Goal: Task Accomplishment & Management: Use online tool/utility

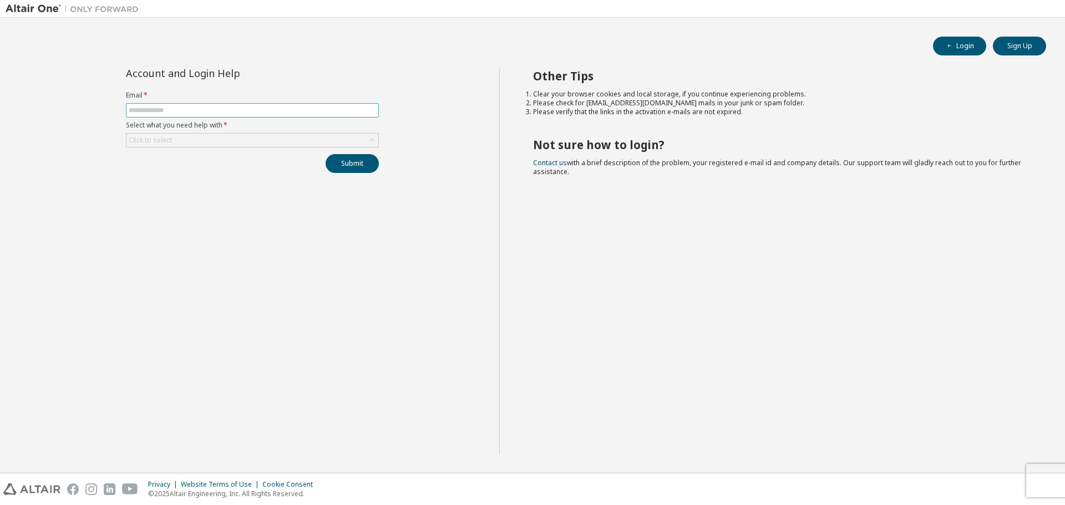
click at [289, 111] on input "text" at bounding box center [252, 110] width 247 height 9
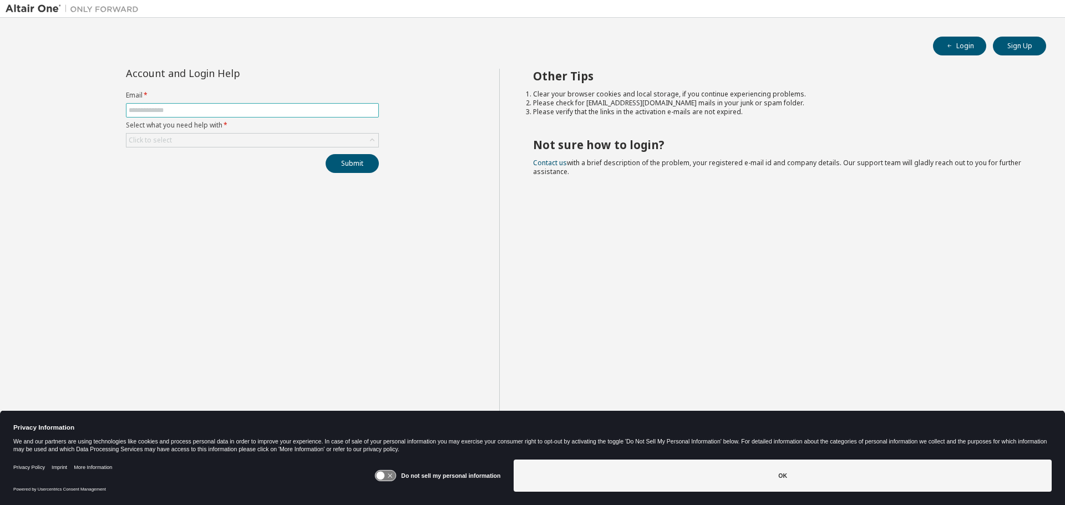
click at [289, 111] on input "text" at bounding box center [252, 110] width 247 height 9
type input "**********"
click at [365, 138] on div "Click to select" at bounding box center [252, 140] width 252 height 13
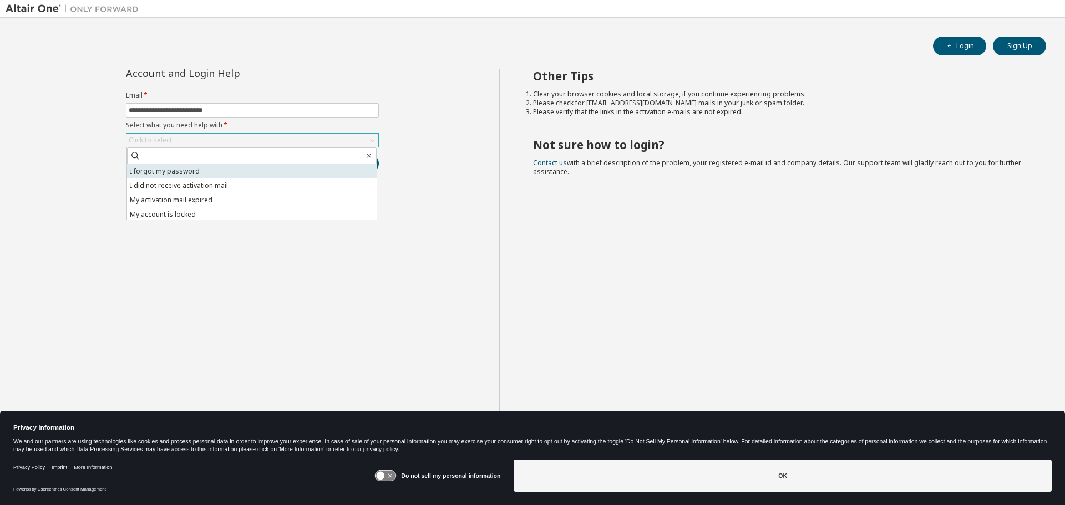
click at [299, 169] on li "I forgot my password" at bounding box center [252, 171] width 250 height 14
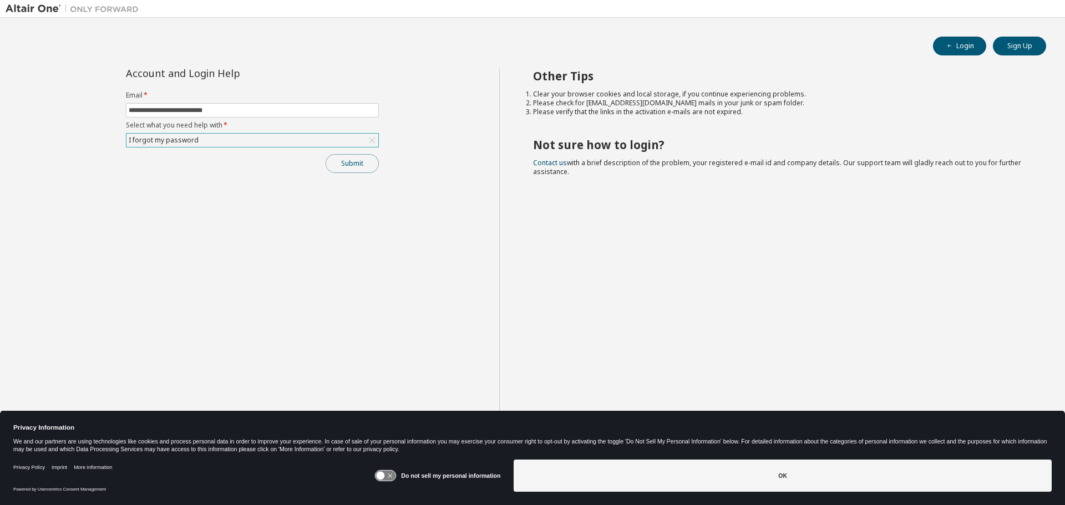
click at [354, 163] on button "Submit" at bounding box center [352, 163] width 53 height 19
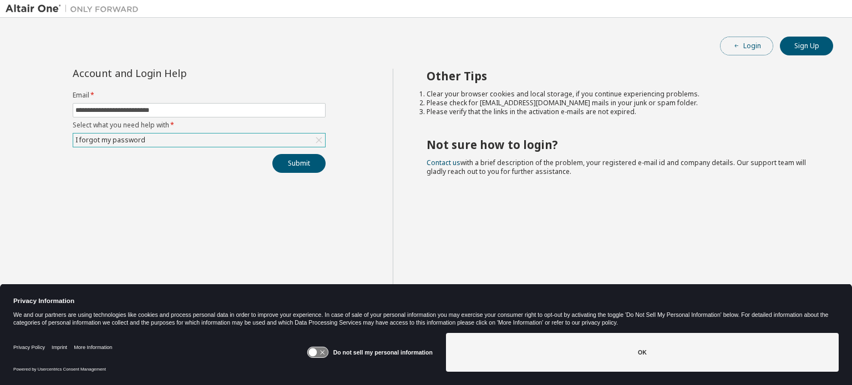
click at [755, 47] on button "Login" at bounding box center [746, 46] width 53 height 19
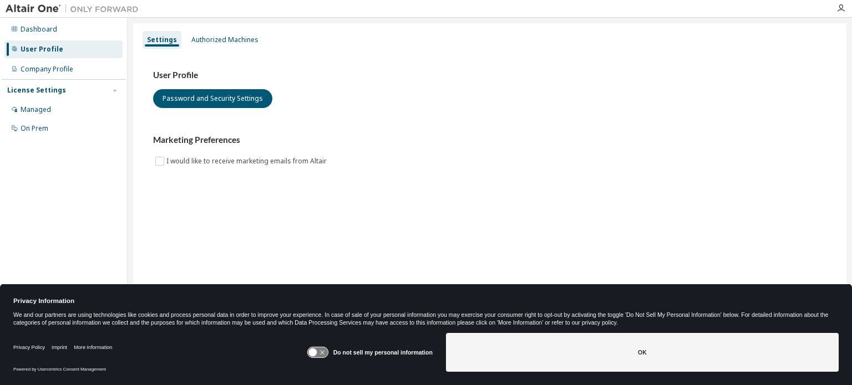
drag, startPoint x: 227, startPoint y: 38, endPoint x: 322, endPoint y: 37, distance: 94.8
click at [227, 38] on div "Authorized Machines" at bounding box center [224, 39] width 67 height 9
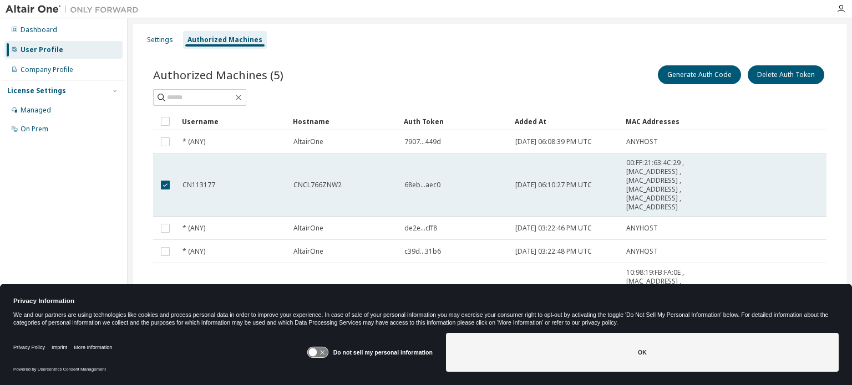
scroll to position [27, 0]
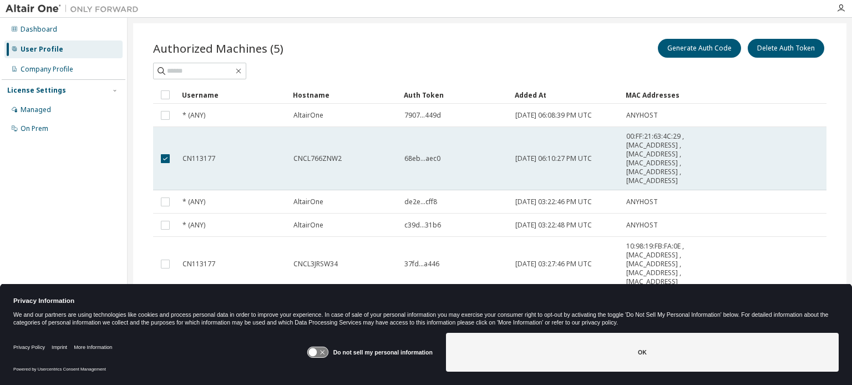
click at [484, 151] on td "68eb...aec0" at bounding box center [454, 158] width 111 height 63
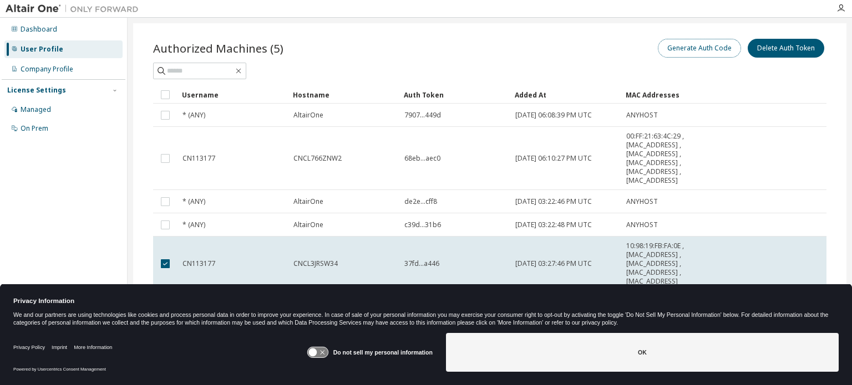
click at [688, 49] on button "Generate Auth Code" at bounding box center [699, 48] width 83 height 19
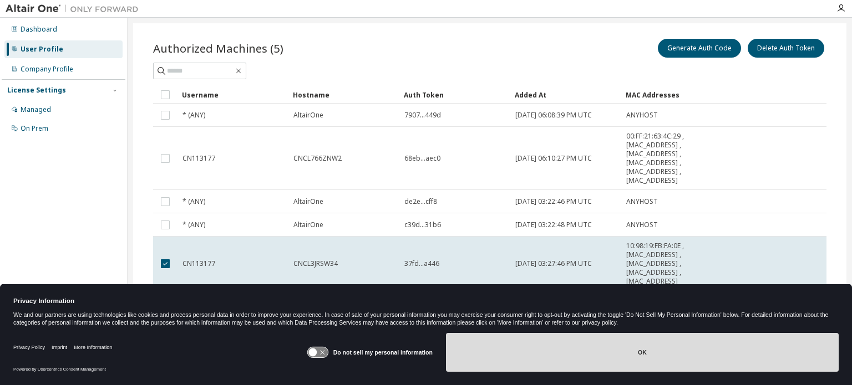
click at [648, 352] on button "OK" at bounding box center [642, 352] width 393 height 39
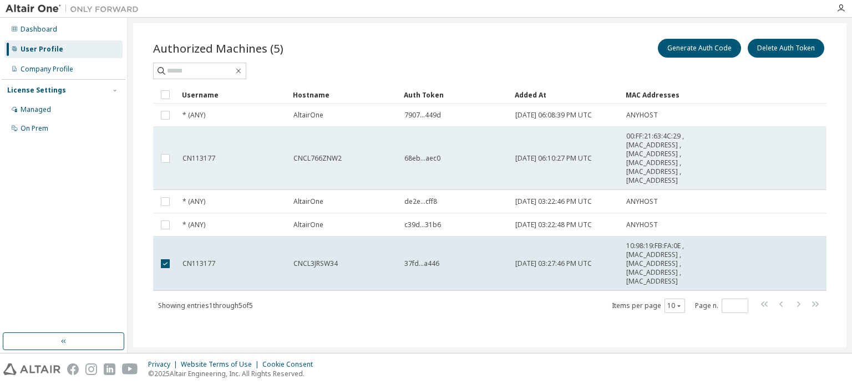
scroll to position [97, 0]
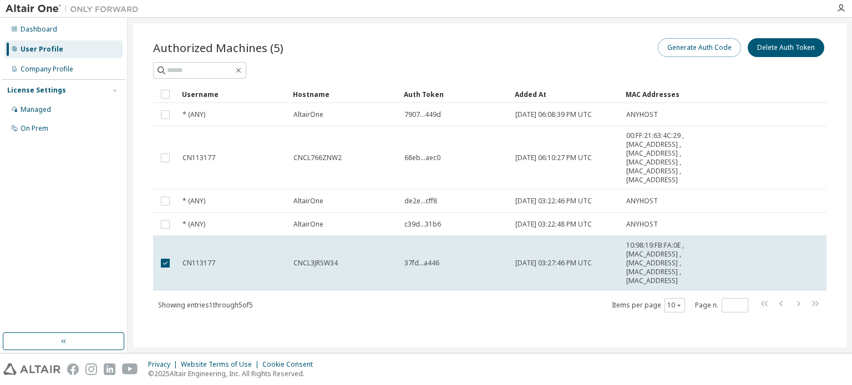
click at [671, 47] on button "Generate Auth Code" at bounding box center [699, 47] width 83 height 19
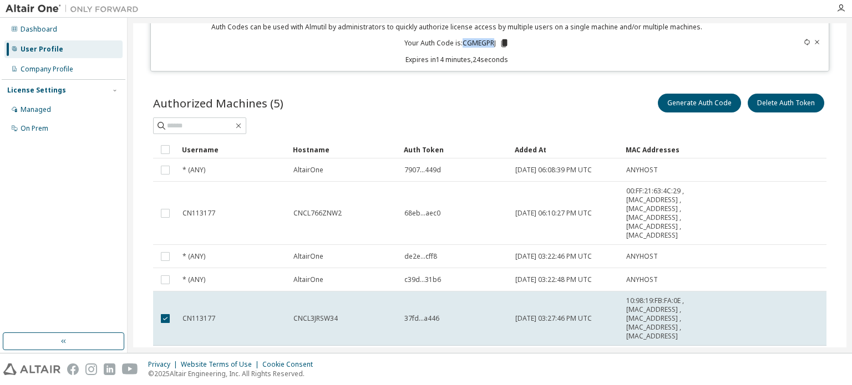
drag, startPoint x: 492, startPoint y: 42, endPoint x: 461, endPoint y: 42, distance: 31.6
click at [461, 42] on p "Your Auth Code is: CGMEGPRJ" at bounding box center [456, 43] width 105 height 10
copy p "CGMEGPR"
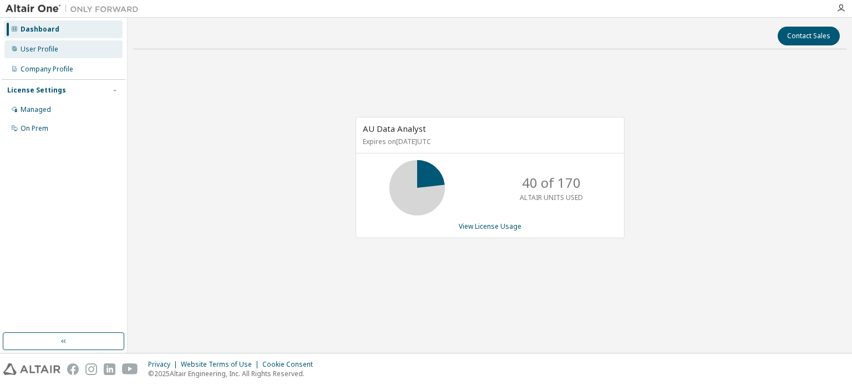
click at [58, 52] on div "User Profile" at bounding box center [63, 49] width 118 height 18
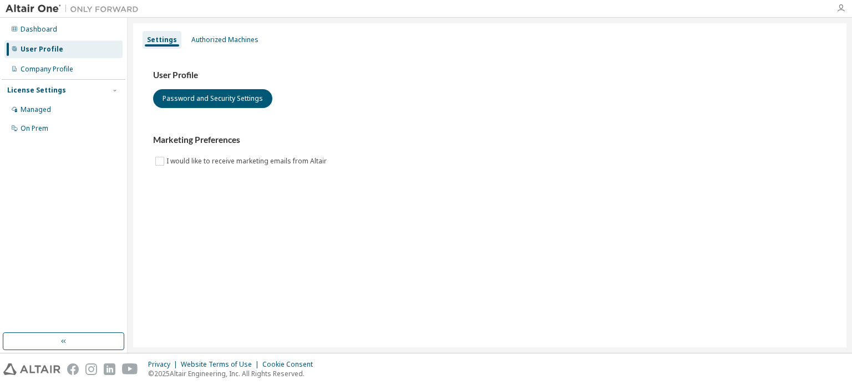
click at [840, 8] on icon "button" at bounding box center [840, 8] width 9 height 9
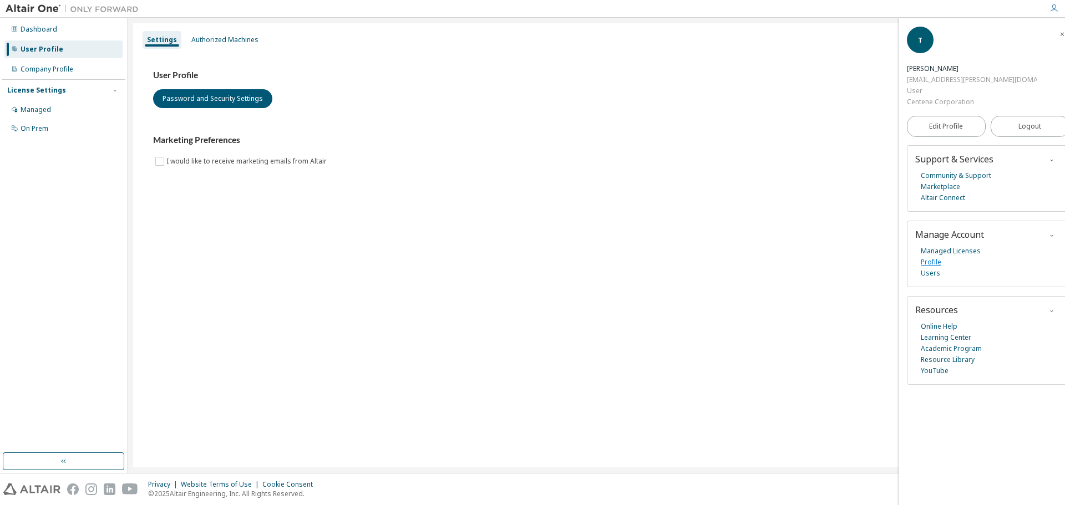
click at [851, 257] on link "Profile" at bounding box center [931, 262] width 21 height 11
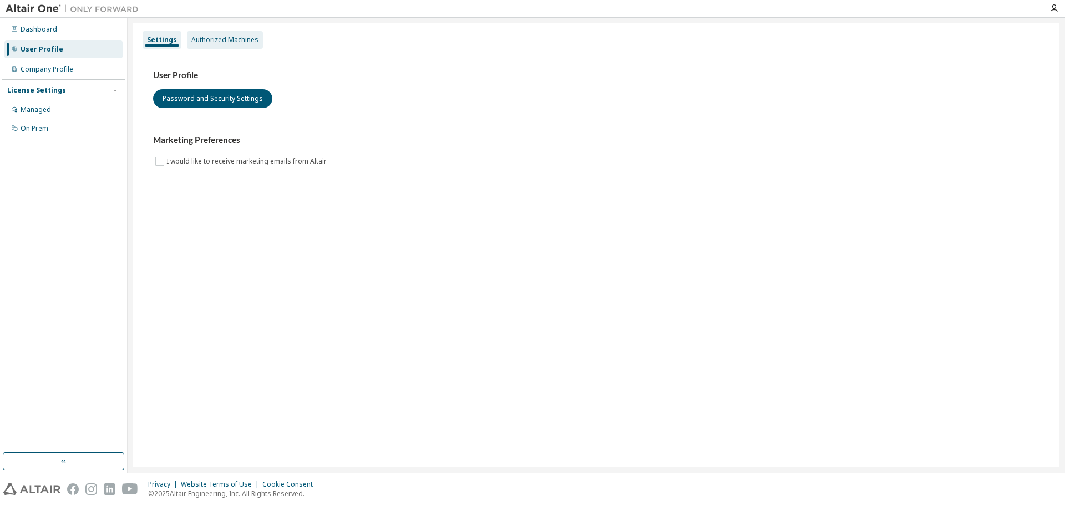
click at [208, 38] on div "Authorized Machines" at bounding box center [224, 39] width 67 height 9
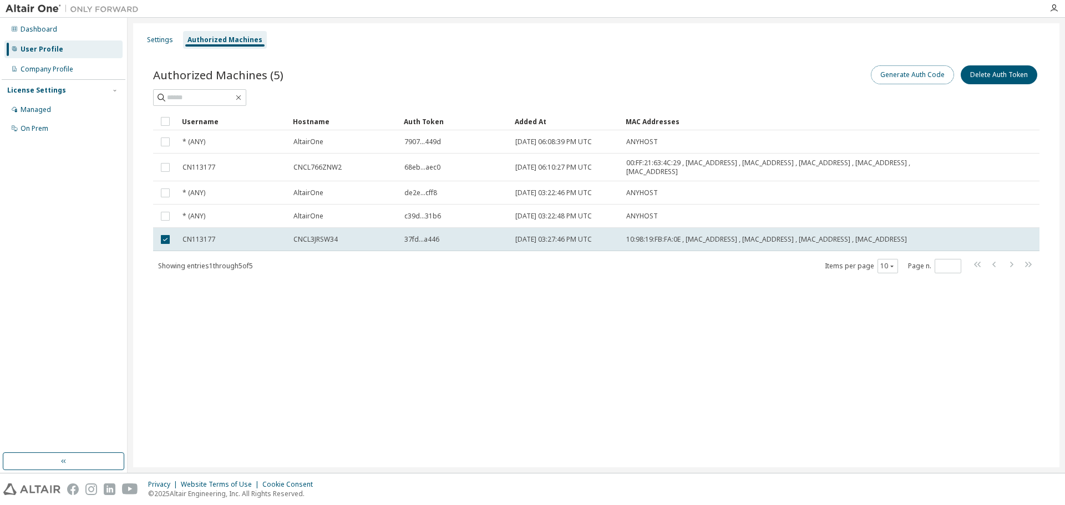
click at [911, 74] on button "Generate Auth Code" at bounding box center [912, 74] width 83 height 19
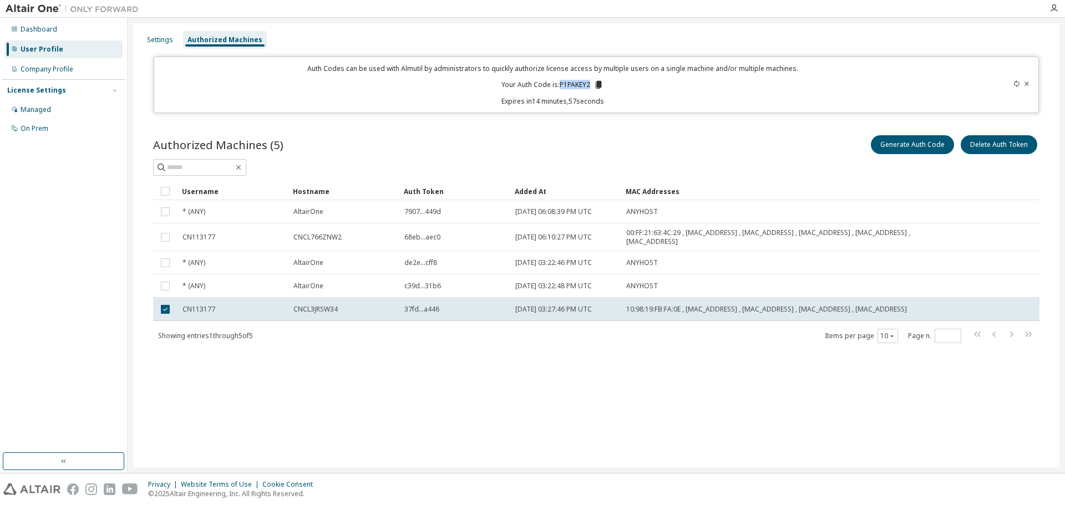
drag, startPoint x: 557, startPoint y: 83, endPoint x: 592, endPoint y: 83, distance: 34.4
click at [592, 83] on p "Your Auth Code is: P1PAKEY2" at bounding box center [552, 85] width 102 height 10
copy p "P1PAKEY2"
click at [709, 82] on div "Auth Codes can be used with Almutil by administrators to quickly authorize lice…" at bounding box center [553, 85] width 784 height 42
